Goal: Find contact information: Find contact information

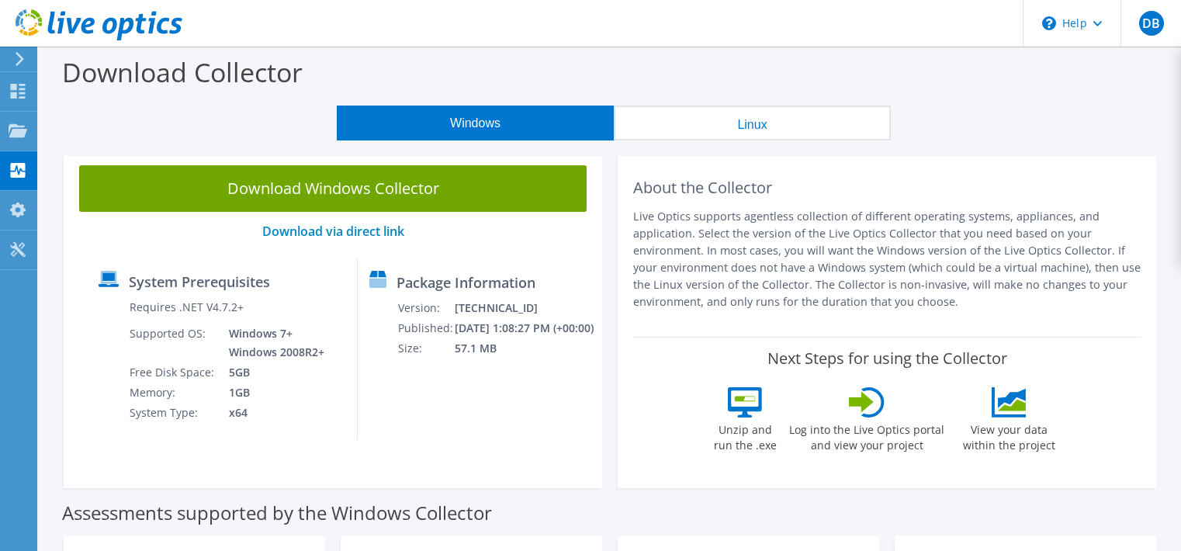
scroll to position [518, 0]
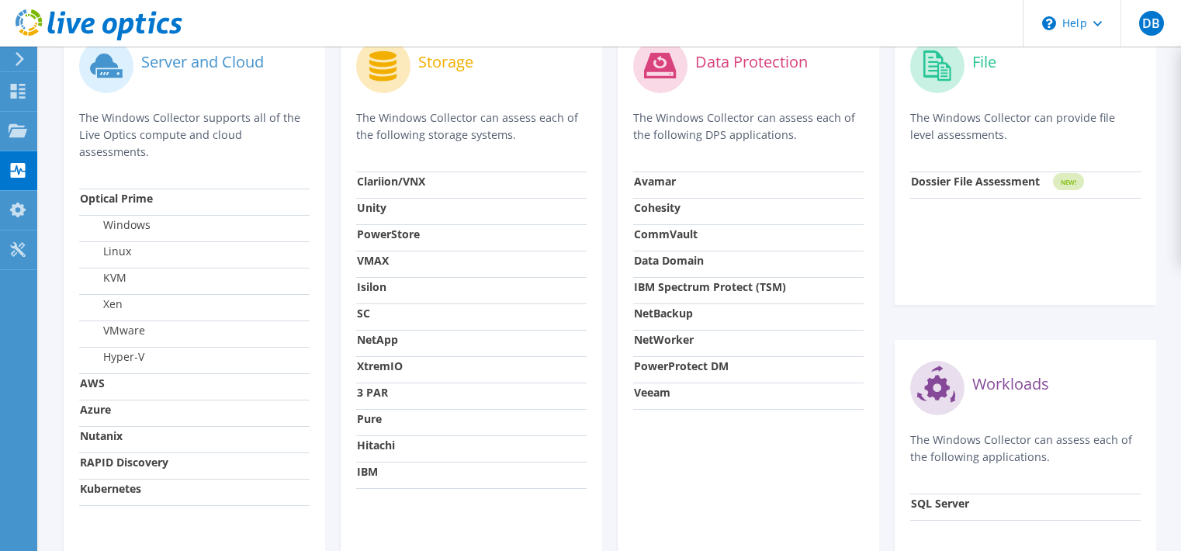
click at [379, 22] on header "DB End User David Bai dbai@novanetworks.com BECHTEL My Profile Log Out \n Help …" at bounding box center [590, 23] width 1181 height 47
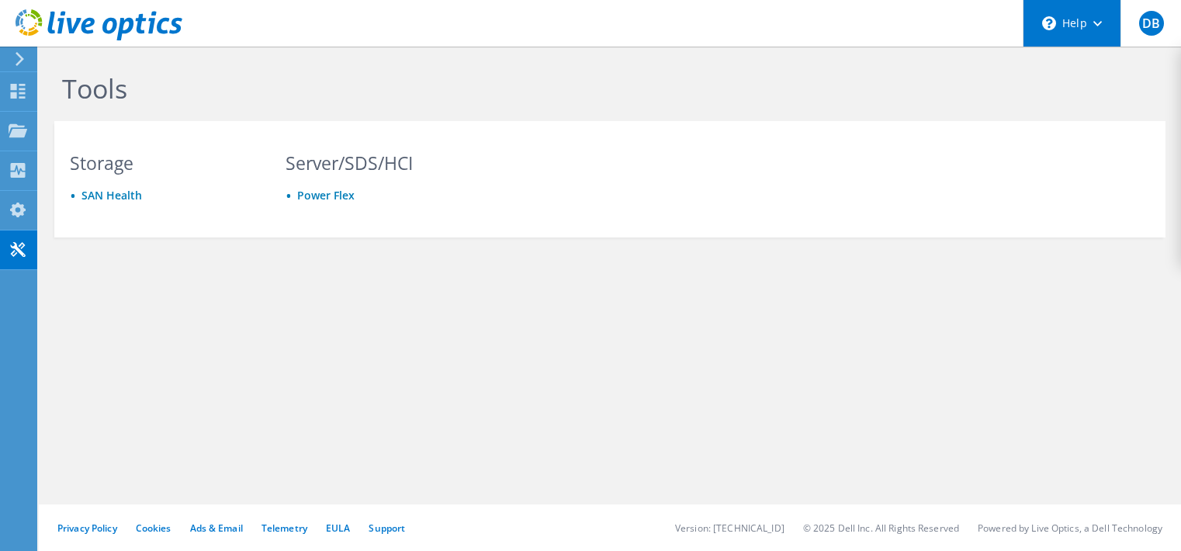
click at [1081, 18] on div "\n Help" at bounding box center [1071, 23] width 98 height 47
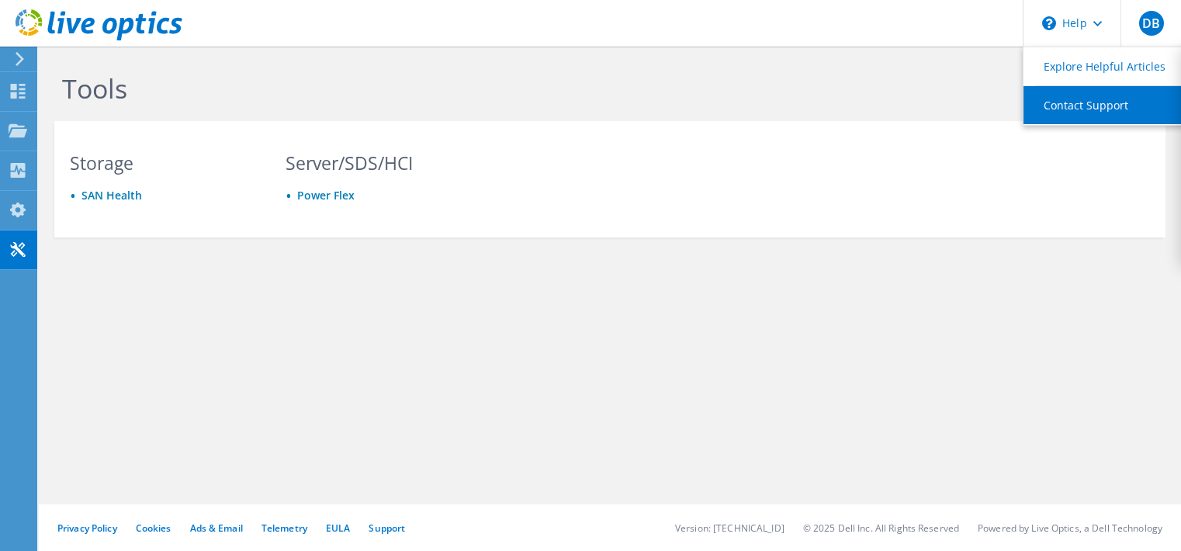
click at [1071, 99] on link "Contact Support" at bounding box center [1109, 105] width 173 height 38
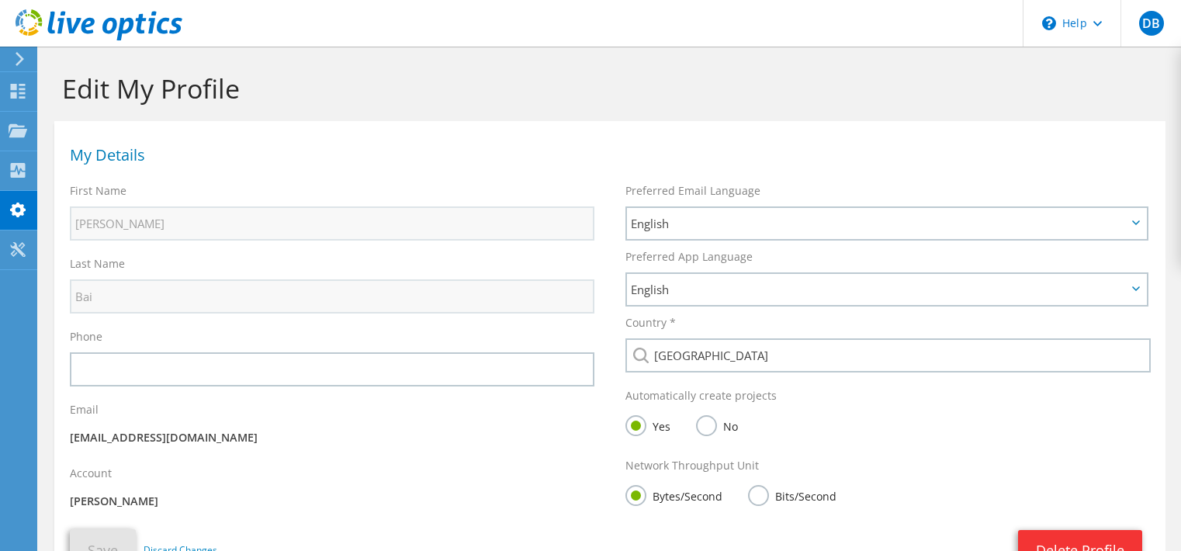
scroll to position [137, 0]
